Goal: Task Accomplishment & Management: Use online tool/utility

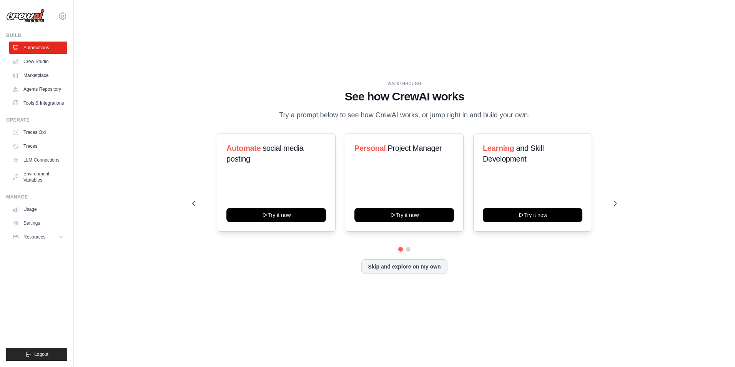
drag, startPoint x: 290, startPoint y: 116, endPoint x: 509, endPoint y: 115, distance: 219.6
click at [509, 115] on p "Try a prompt below to see how CrewAI works, or jump right in and build your own." at bounding box center [404, 115] width 258 height 11
click at [619, 205] on icon at bounding box center [616, 204] width 8 height 8
click at [616, 206] on icon at bounding box center [616, 204] width 8 height 8
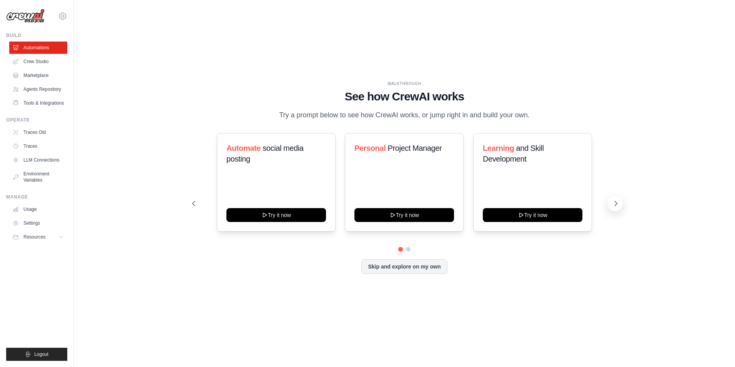
click at [616, 207] on icon at bounding box center [616, 204] width 8 height 8
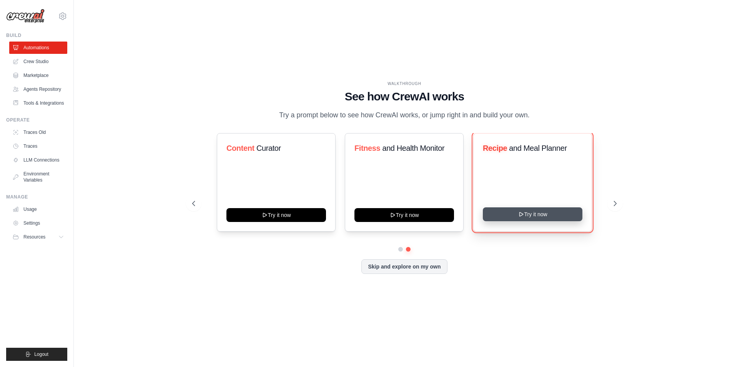
click at [568, 216] on button "Try it now" at bounding box center [533, 214] width 100 height 14
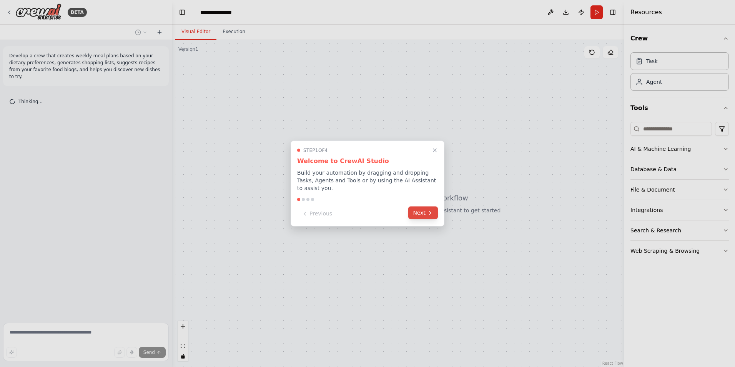
click at [422, 210] on button "Next" at bounding box center [423, 212] width 30 height 13
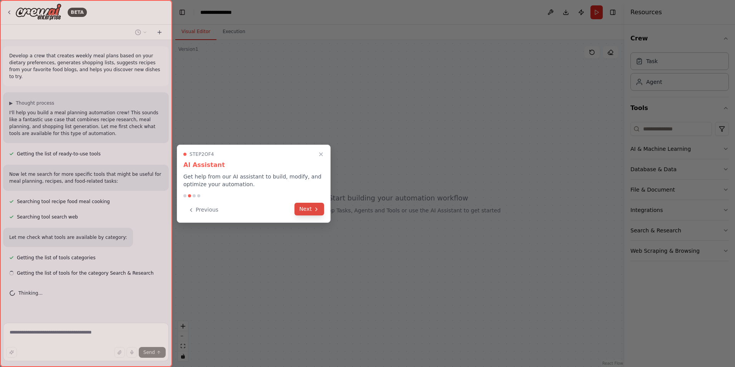
click at [312, 206] on button "Next" at bounding box center [310, 209] width 30 height 13
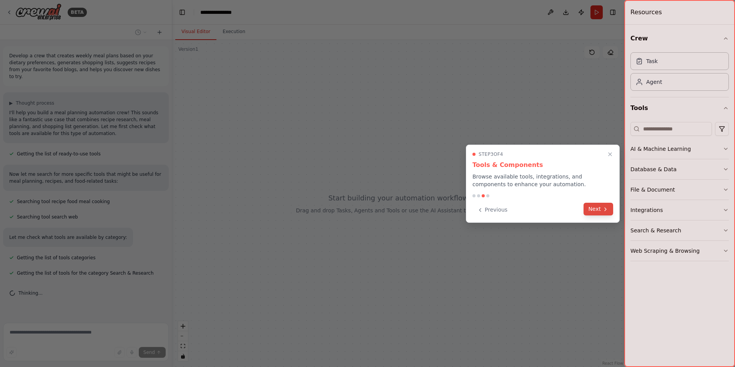
click at [599, 211] on button "Next" at bounding box center [599, 209] width 30 height 13
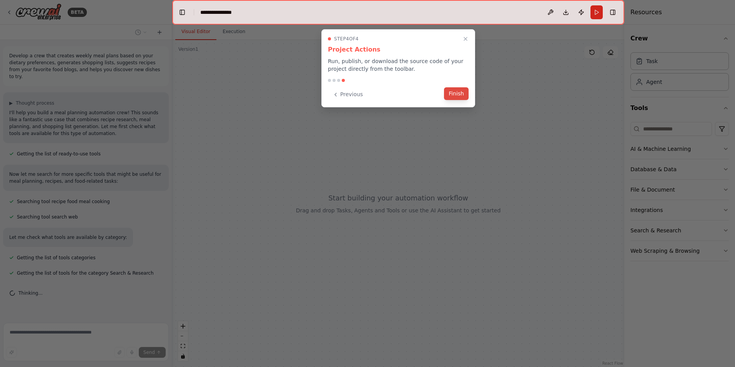
click at [451, 95] on button "Finish" at bounding box center [456, 93] width 25 height 13
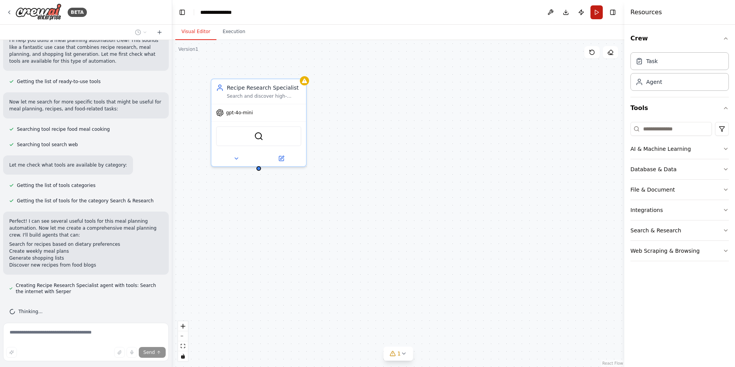
scroll to position [79, 0]
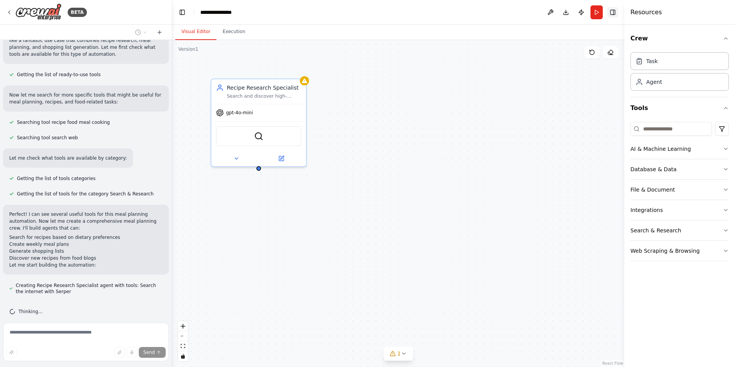
click at [614, 13] on button "Toggle Right Sidebar" at bounding box center [613, 12] width 11 height 11
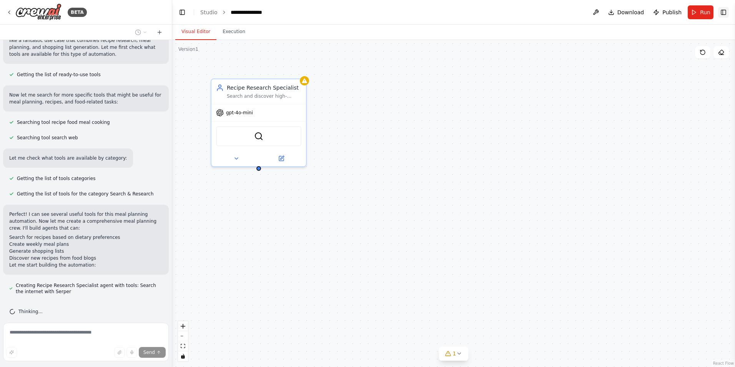
click at [726, 13] on button "Toggle Right Sidebar" at bounding box center [723, 12] width 11 height 11
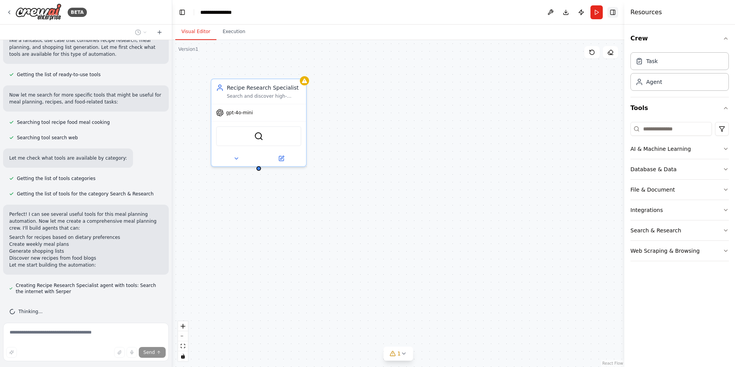
click at [617, 12] on button "Toggle Right Sidebar" at bounding box center [613, 12] width 11 height 11
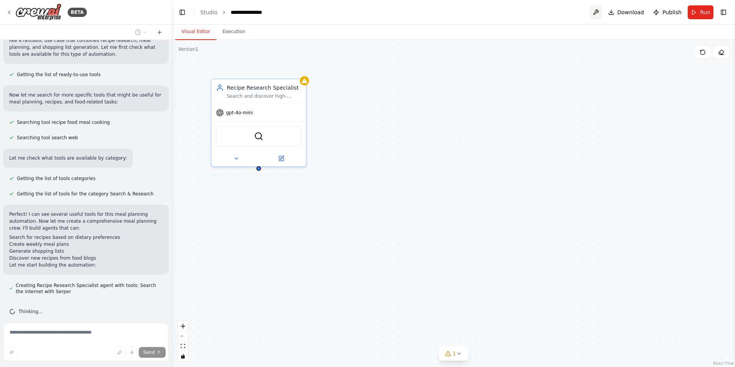
click at [602, 12] on button at bounding box center [596, 12] width 12 height 14
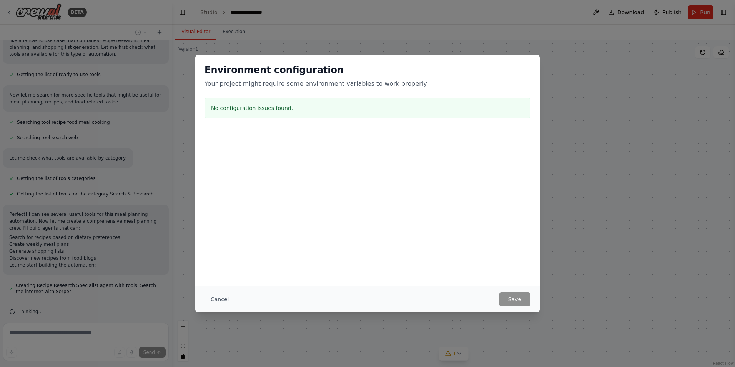
scroll to position [101, 0]
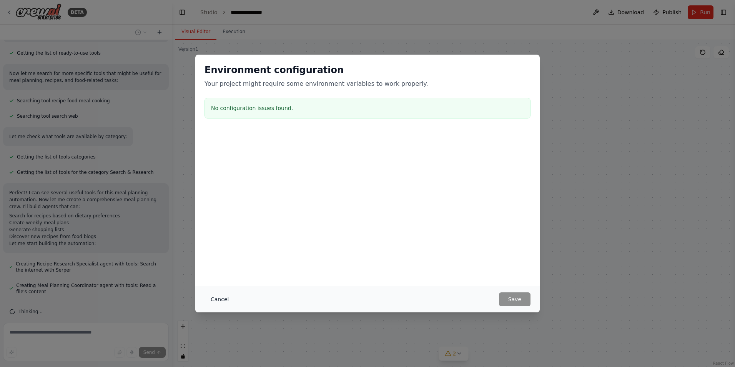
click at [227, 296] on button "Cancel" at bounding box center [220, 299] width 30 height 14
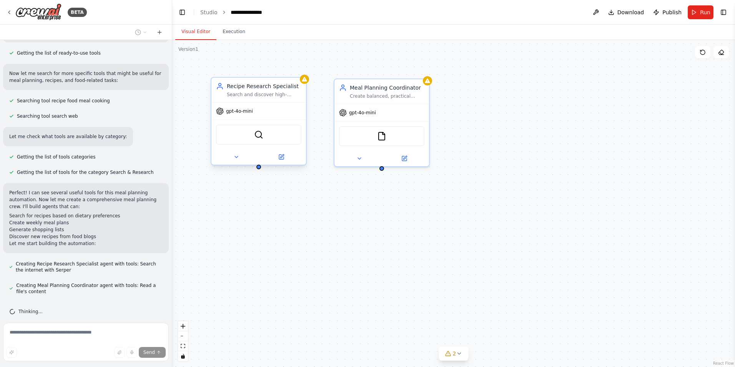
scroll to position [116, 0]
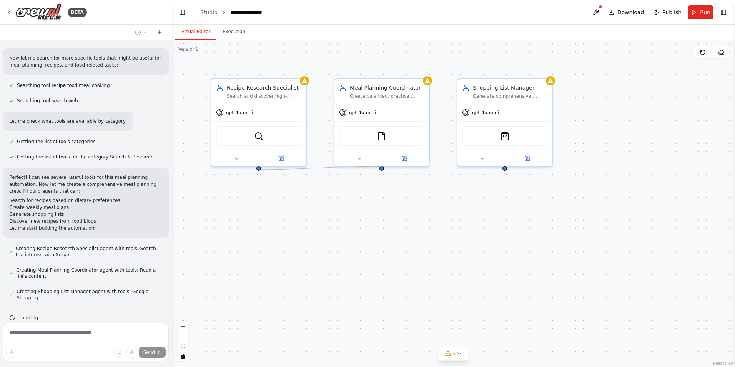
drag, startPoint x: 260, startPoint y: 169, endPoint x: 384, endPoint y: 167, distance: 123.4
click at [384, 167] on div "Recipe Research Specialist Search and discover high-quality recipes that match …" at bounding box center [453, 203] width 563 height 327
drag, startPoint x: 387, startPoint y: 96, endPoint x: 396, endPoint y: 95, distance: 8.6
click at [396, 95] on div "Create balanced, practical weekly meal plans that incorporate {dietary_preferen…" at bounding box center [395, 95] width 75 height 6
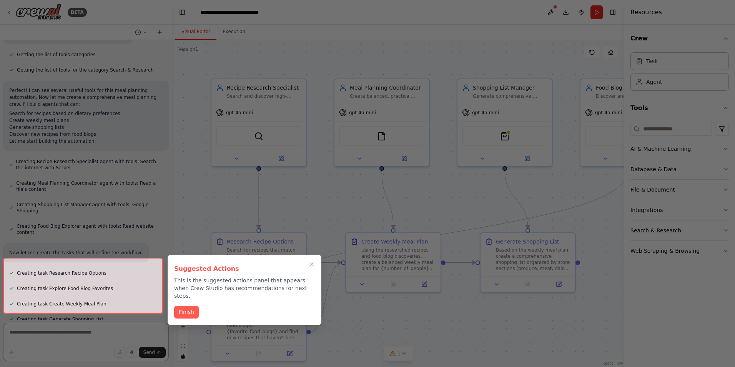
scroll to position [693, 0]
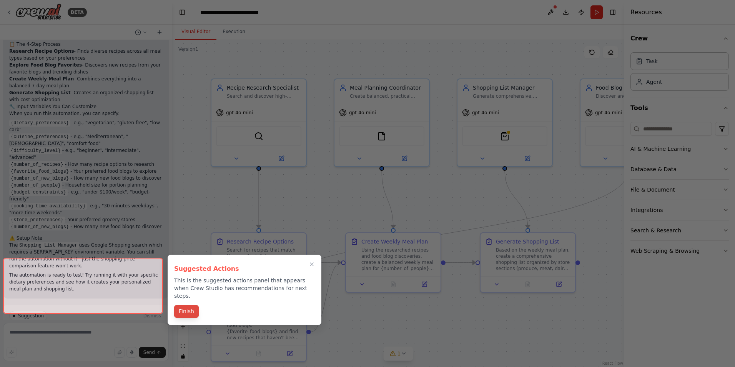
click at [187, 305] on button "Finish" at bounding box center [186, 311] width 25 height 13
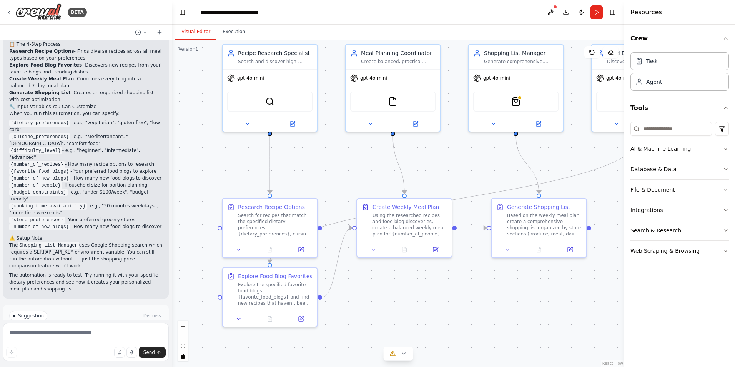
drag, startPoint x: 449, startPoint y: 214, endPoint x: 460, endPoint y: 179, distance: 36.4
click at [460, 179] on div ".deletable-edge-delete-btn { width: 20px; height: 20px; border: 0px solid #ffff…" at bounding box center [398, 203] width 452 height 327
click at [278, 99] on div "SerperDevTool" at bounding box center [269, 100] width 85 height 20
click at [293, 219] on div "Search for recipes that match the specified dietary preferences: {dietary_prefe…" at bounding box center [275, 223] width 75 height 25
click at [350, 176] on div ".deletable-edge-delete-btn { width: 20px; height: 20px; border: 0px solid #ffff…" at bounding box center [398, 203] width 452 height 327
